Goal: Task Accomplishment & Management: Use online tool/utility

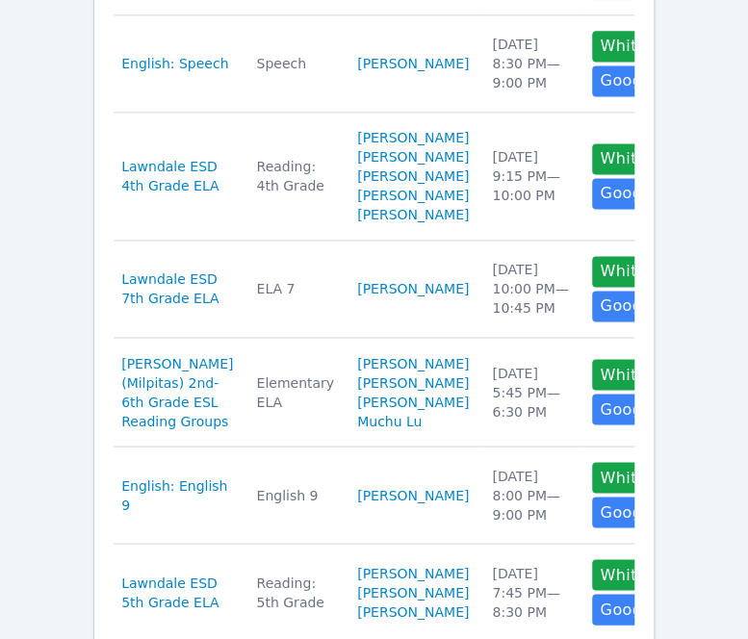
scroll to position [806, 0]
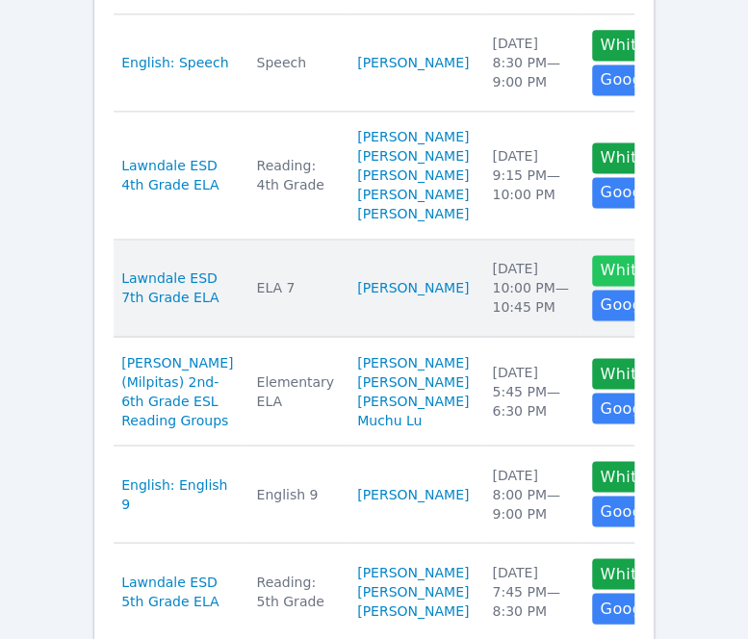
click at [592, 286] on button "Whiteboard" at bounding box center [646, 270] width 109 height 31
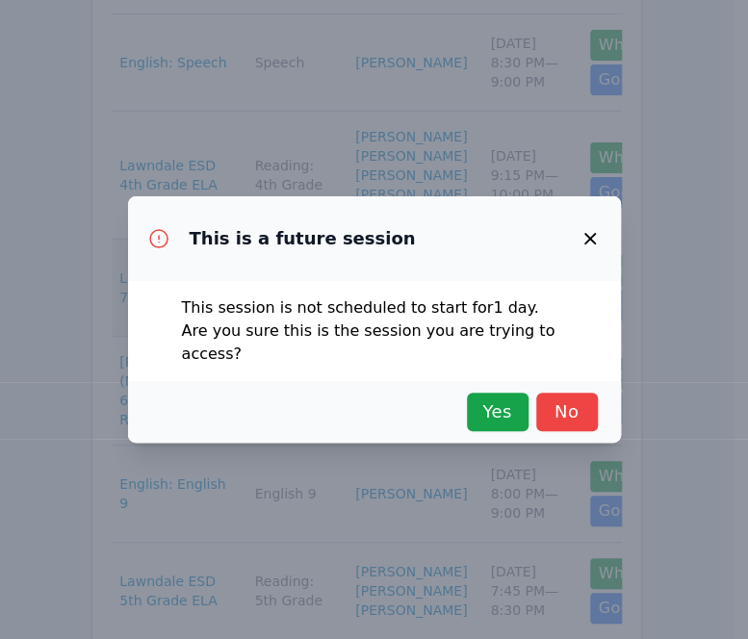
scroll to position [815, 0]
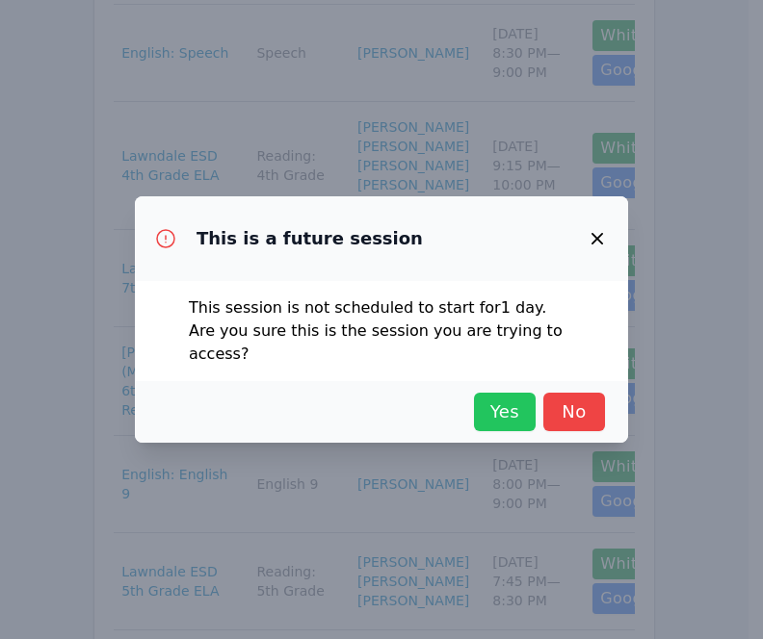
click at [504, 401] on span "Yes" at bounding box center [504, 412] width 42 height 27
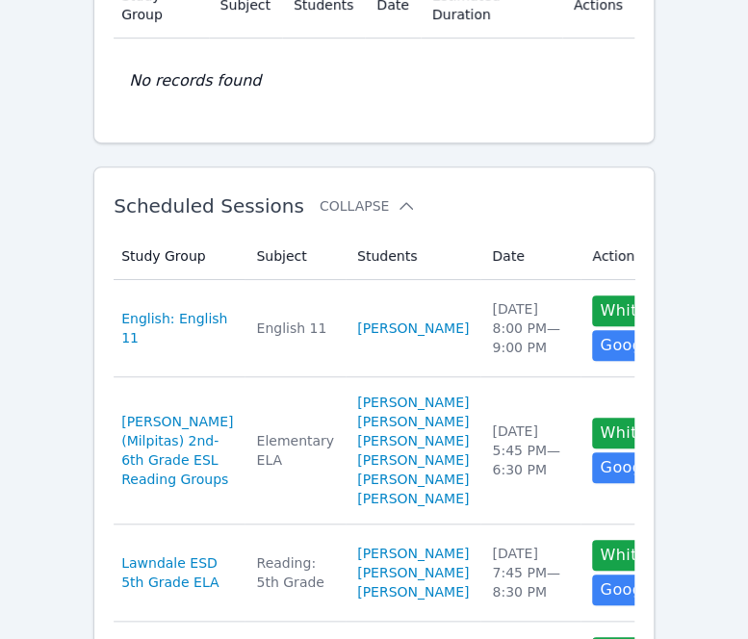
scroll to position [0, 0]
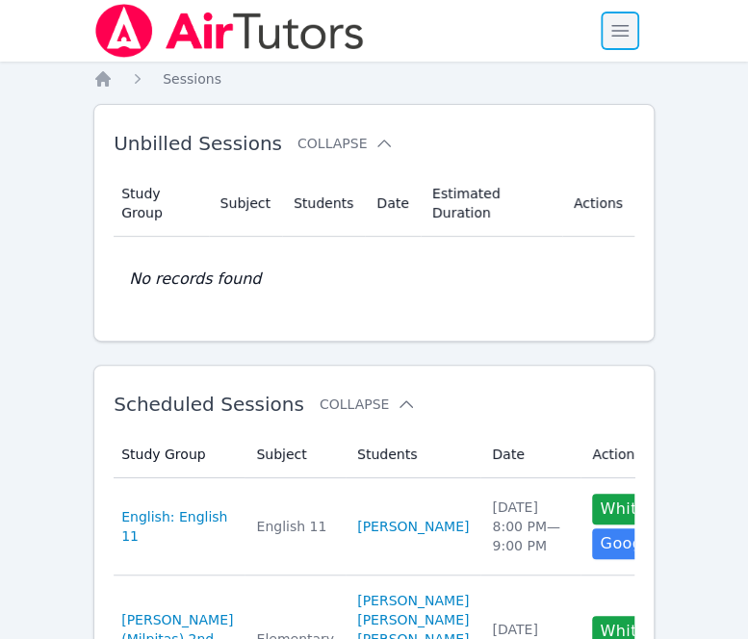
click at [624, 32] on span "button" at bounding box center [620, 31] width 42 height 42
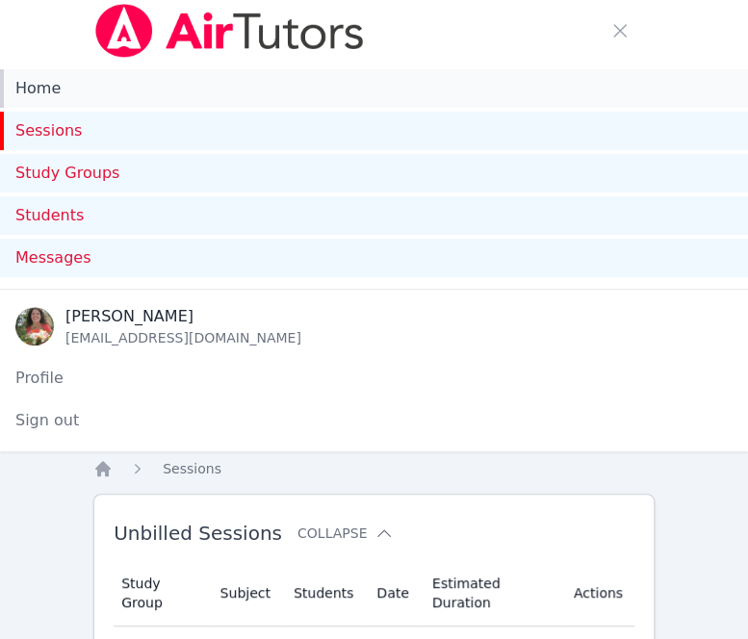
click at [357, 91] on link "Home" at bounding box center [374, 88] width 748 height 39
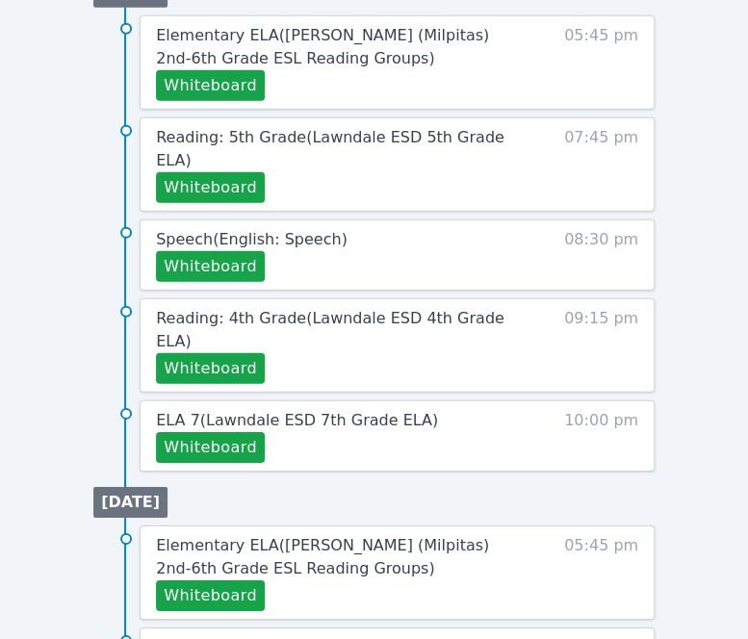
scroll to position [1558, 0]
